Goal: Check status: Check status

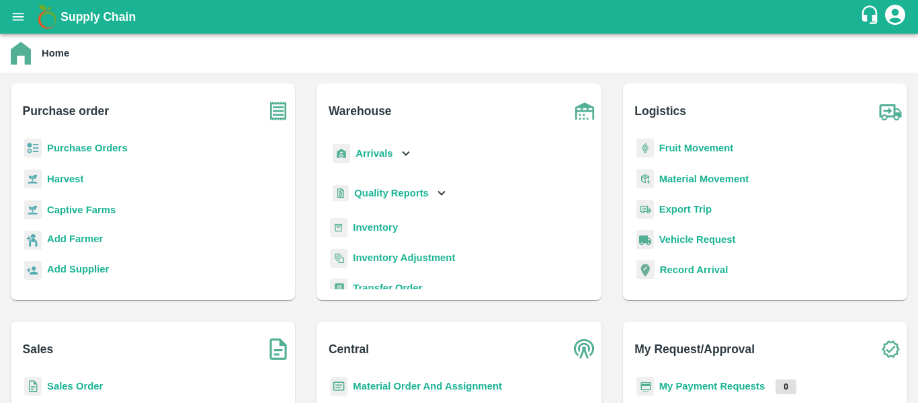
click at [697, 140] on div "Fruit Movement" at bounding box center [765, 153] width 263 height 30
click at [688, 147] on b "Fruit Movement" at bounding box center [697, 148] width 75 height 11
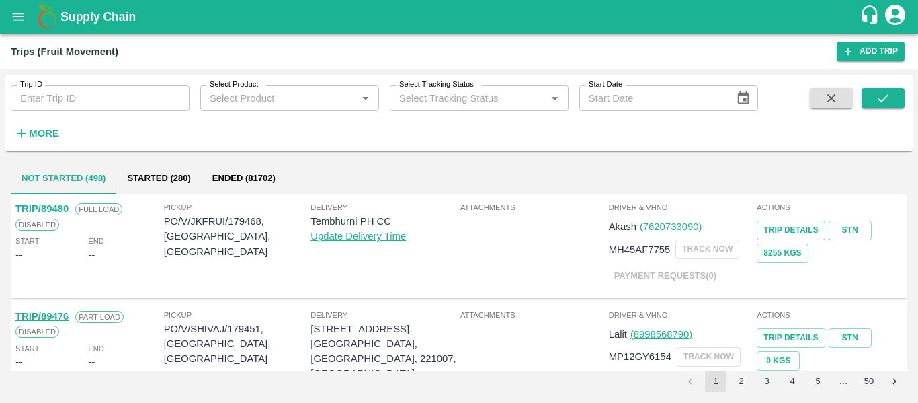
click at [72, 107] on input "Trip ID" at bounding box center [100, 98] width 179 height 26
paste input "89385"
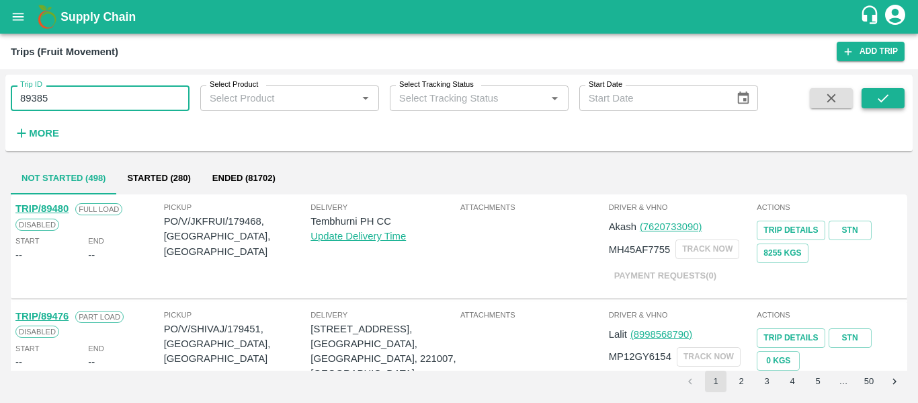
type input "89385"
click at [866, 94] on button "submit" at bounding box center [883, 98] width 43 height 20
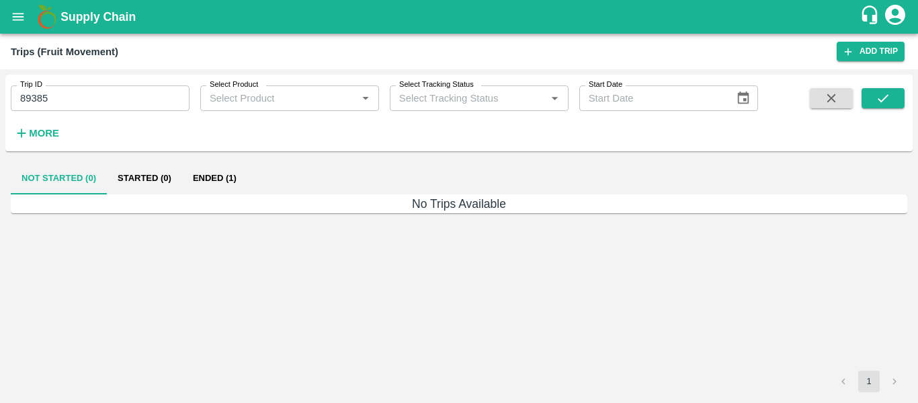
click at [205, 188] on button "Ended (1)" at bounding box center [214, 178] width 65 height 32
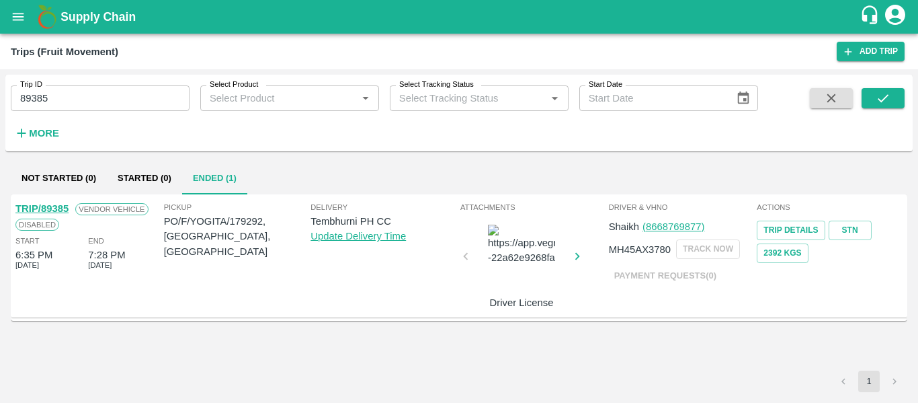
click at [52, 207] on link "TRIP/89385" at bounding box center [41, 208] width 53 height 11
